Goal: Task Accomplishment & Management: Use online tool/utility

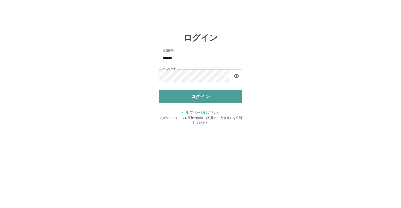
click at [169, 96] on button "ログイン" at bounding box center [200, 96] width 83 height 13
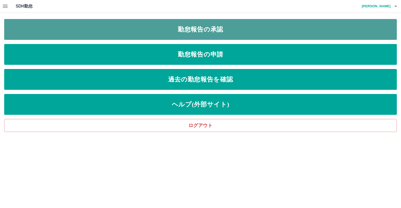
click at [85, 29] on link "勤怠報告の承認" at bounding box center [200, 29] width 392 height 21
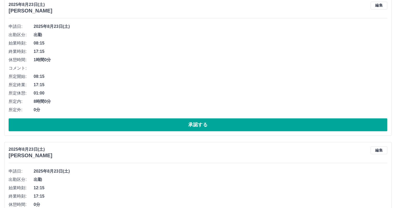
scroll to position [3129, 0]
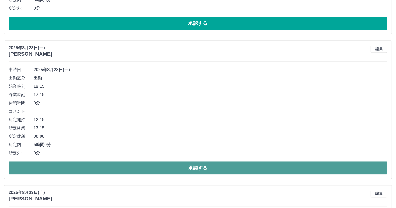
click at [80, 168] on button "承認する" at bounding box center [198, 168] width 379 height 13
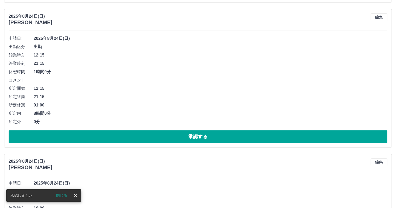
scroll to position [1065, 0]
